Goal: Task Accomplishment & Management: Use online tool/utility

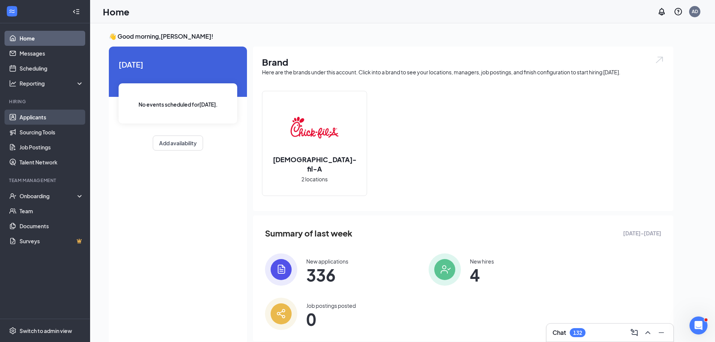
click at [38, 116] on link "Applicants" at bounding box center [52, 117] width 64 height 15
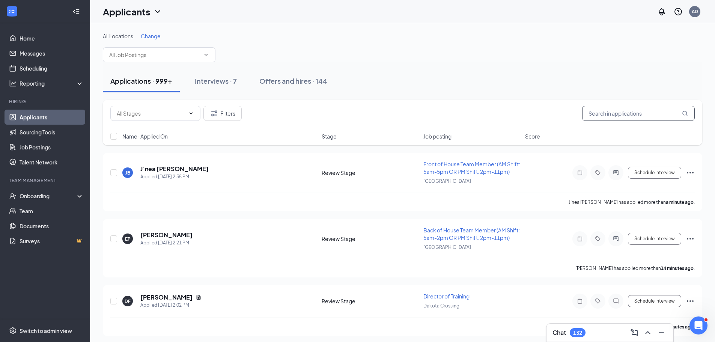
click at [596, 108] on input "text" at bounding box center [638, 113] width 113 height 15
click at [219, 80] on div "Interviews · 7" at bounding box center [216, 80] width 42 height 9
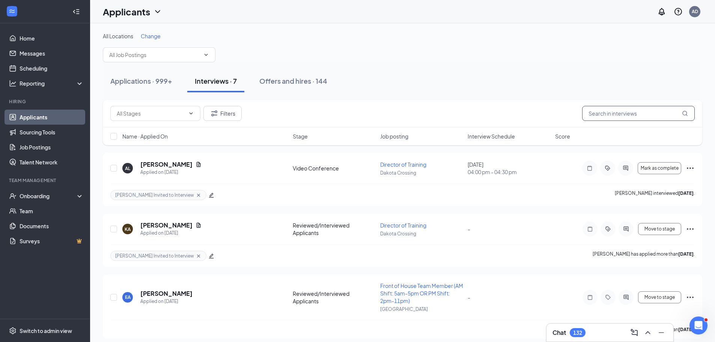
click at [601, 111] on input "text" at bounding box center [638, 113] width 113 height 15
type input "u"
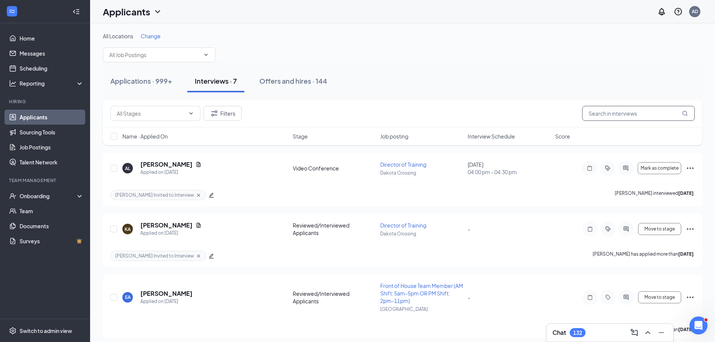
click at [612, 114] on input "text" at bounding box center [638, 113] width 113 height 15
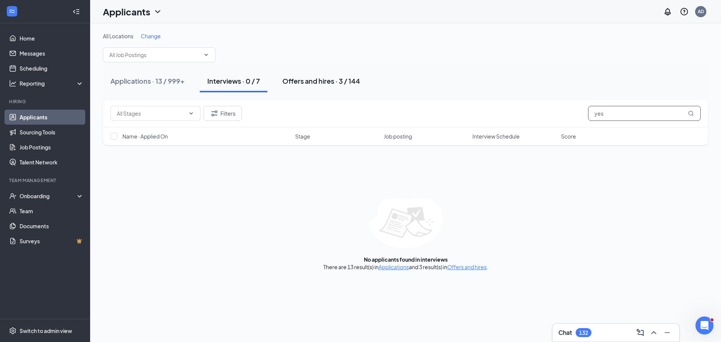
type input "yes"
click at [318, 76] on button "Offers and hires · 3 / 144" at bounding box center [321, 81] width 93 height 23
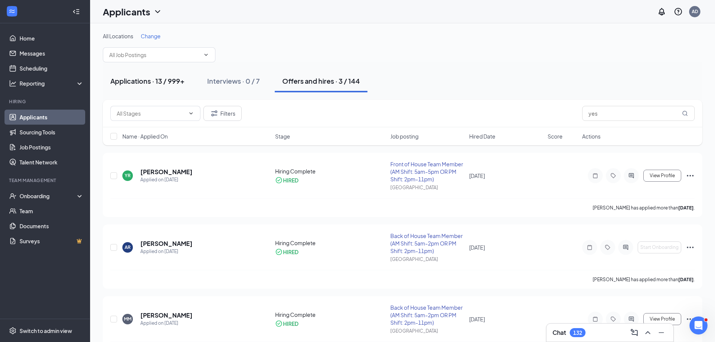
click at [160, 81] on div "Applications · 13 / 999+" at bounding box center [147, 80] width 74 height 9
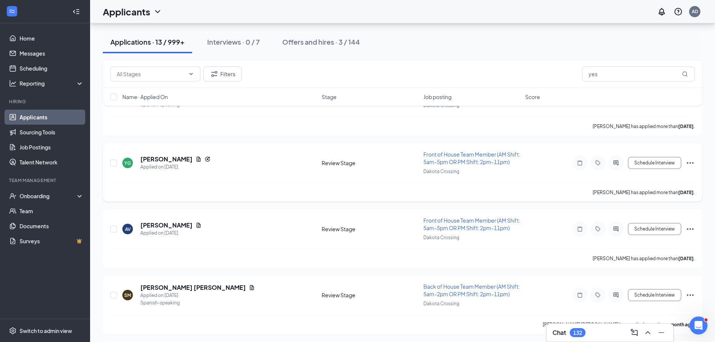
scroll to position [597, 0]
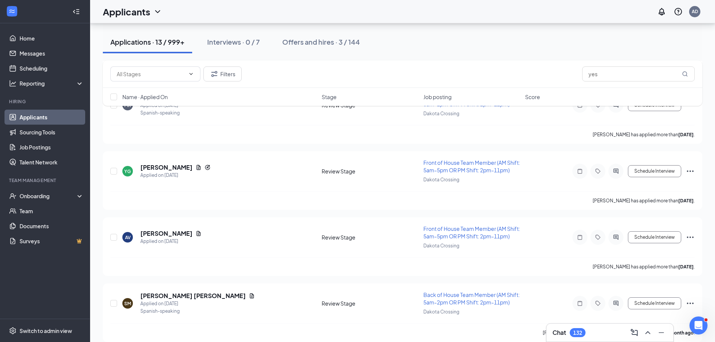
click at [121, 40] on div "Applications · 13 / 999+" at bounding box center [147, 41] width 74 height 9
